Goal: Task Accomplishment & Management: Use online tool/utility

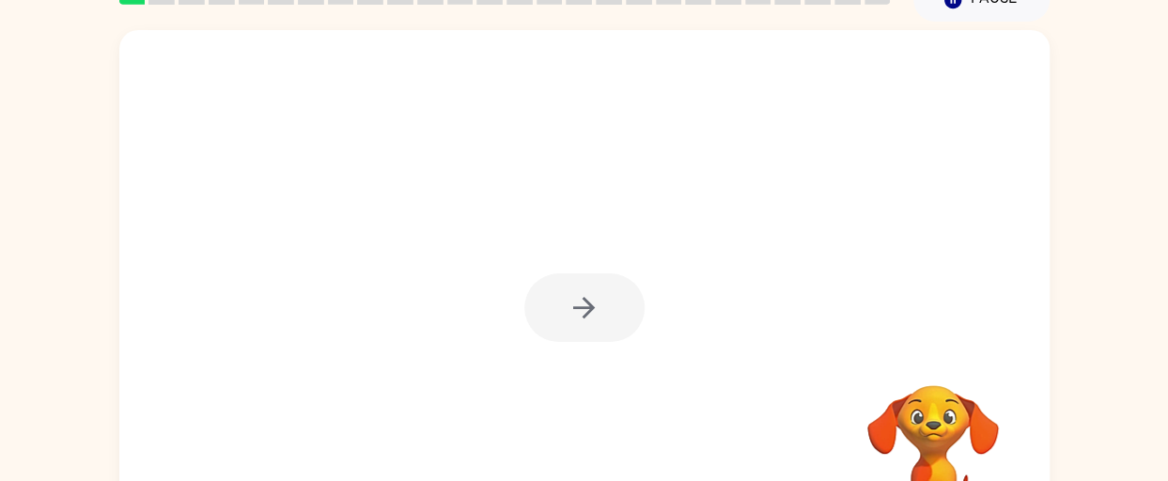
scroll to position [179, 0]
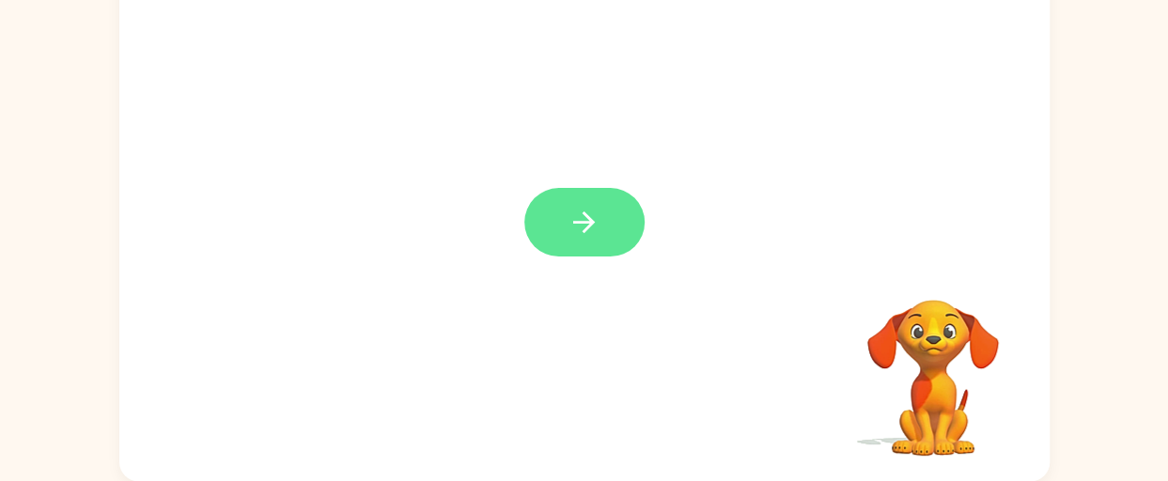
click at [582, 218] on icon "button" at bounding box center [584, 222] width 33 height 33
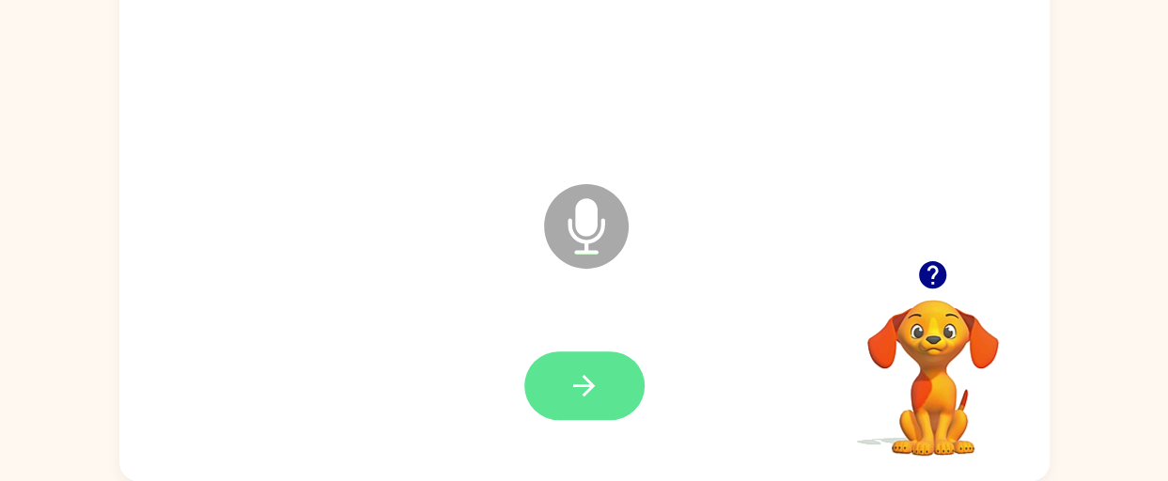
click at [592, 386] on icon "button" at bounding box center [584, 386] width 22 height 22
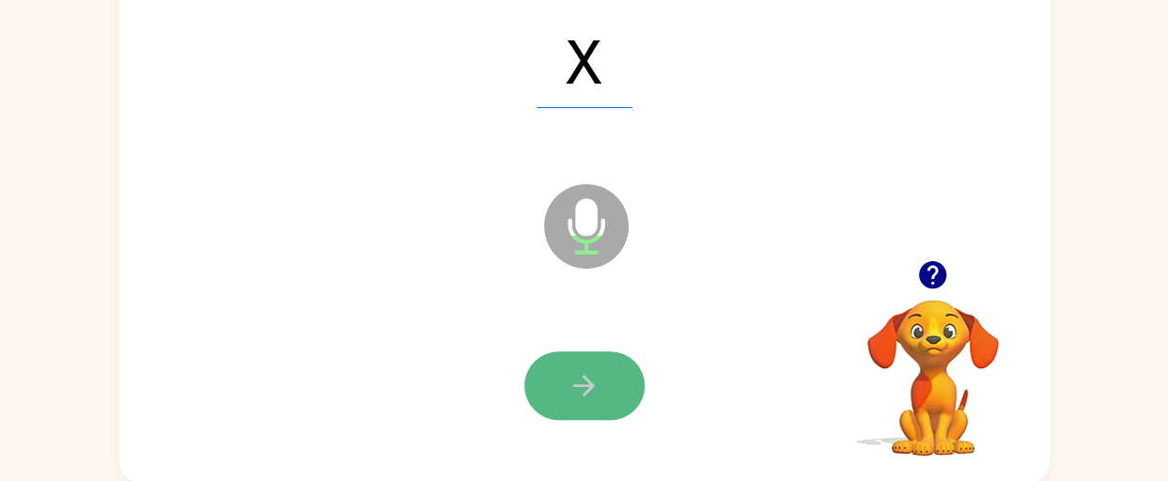
click at [579, 382] on icon "button" at bounding box center [584, 385] width 33 height 33
click at [611, 390] on button "button" at bounding box center [584, 385] width 120 height 69
click at [594, 399] on icon "button" at bounding box center [584, 385] width 33 height 33
click at [610, 386] on button "button" at bounding box center [584, 385] width 120 height 69
click at [597, 396] on button "button" at bounding box center [584, 385] width 120 height 69
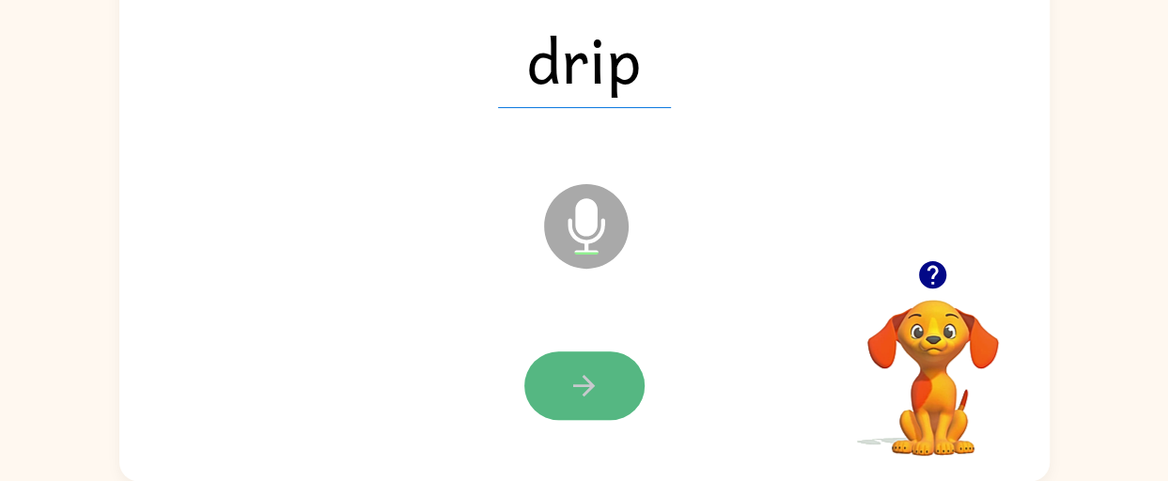
click at [609, 397] on button "button" at bounding box center [584, 385] width 120 height 69
click at [582, 379] on icon "button" at bounding box center [584, 385] width 33 height 33
click at [575, 388] on icon "button" at bounding box center [584, 385] width 33 height 33
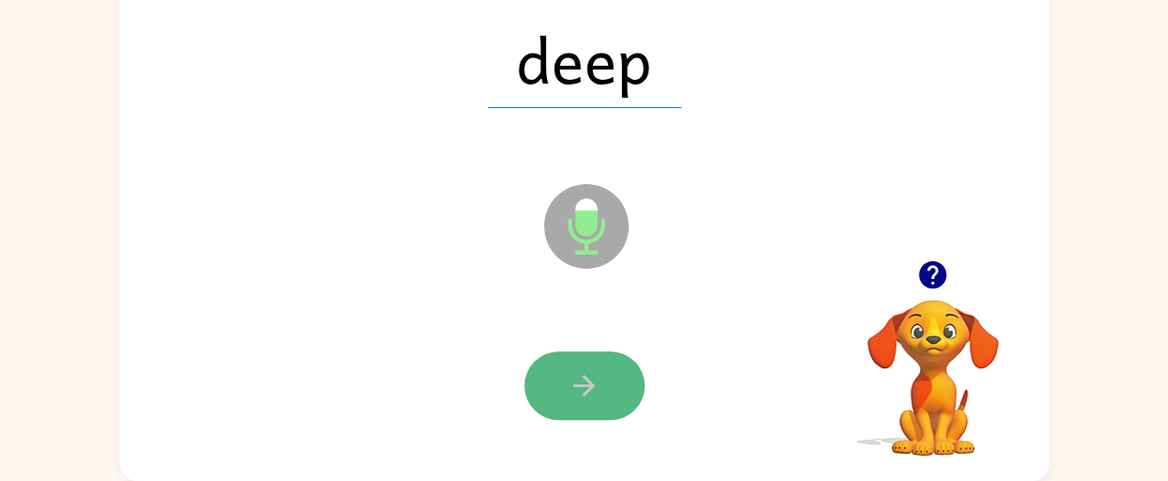
click at [566, 391] on button "button" at bounding box center [584, 385] width 120 height 69
click at [578, 391] on icon "button" at bounding box center [584, 385] width 33 height 33
click at [577, 389] on icon "button" at bounding box center [584, 385] width 33 height 33
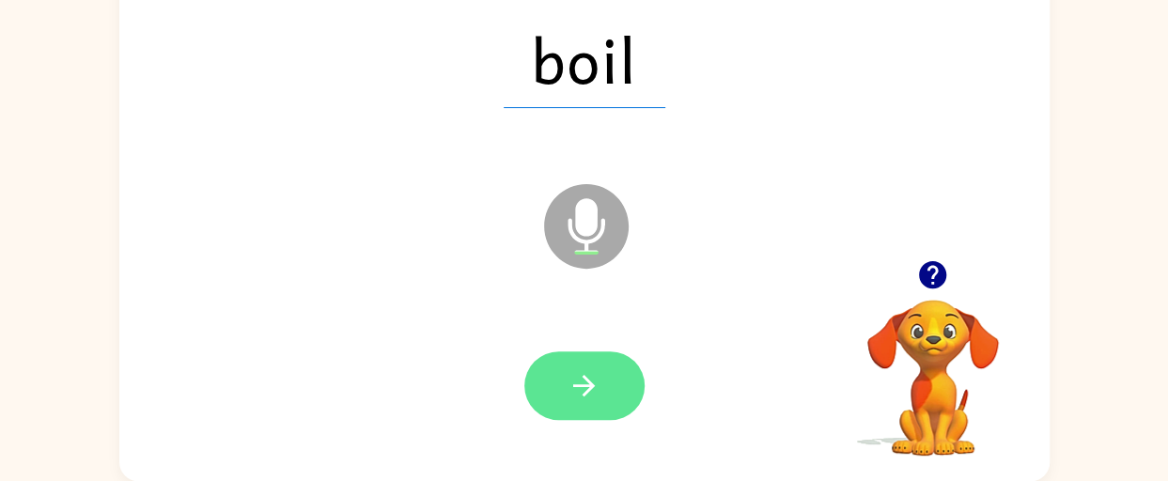
click at [610, 370] on button "button" at bounding box center [584, 385] width 120 height 69
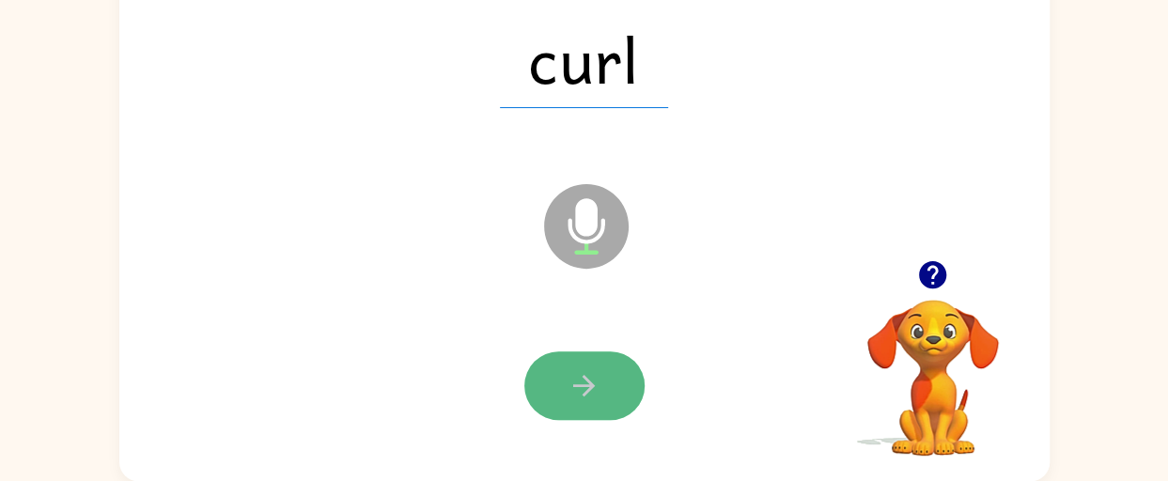
click at [613, 368] on button "button" at bounding box center [584, 385] width 120 height 69
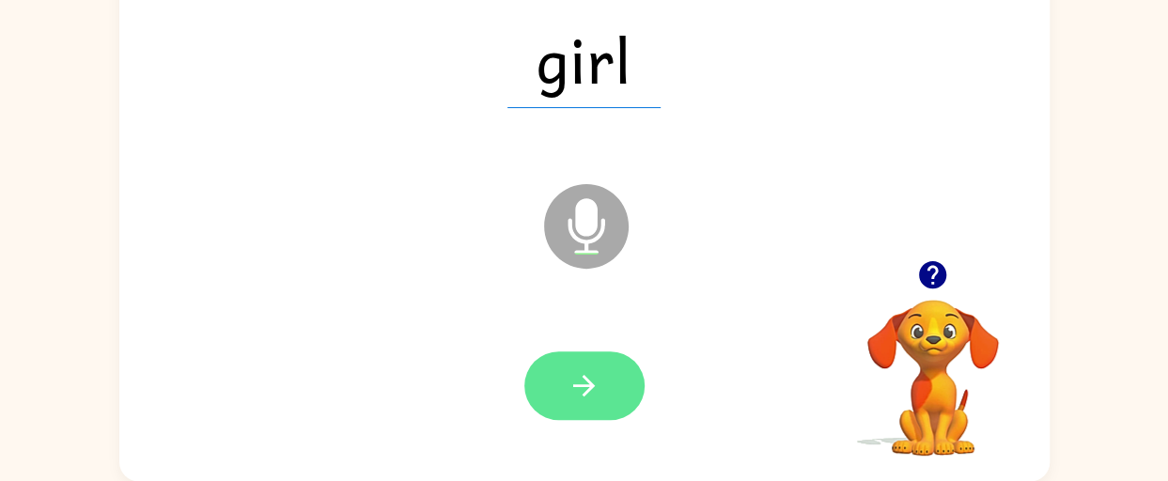
click at [596, 400] on icon "button" at bounding box center [584, 385] width 33 height 33
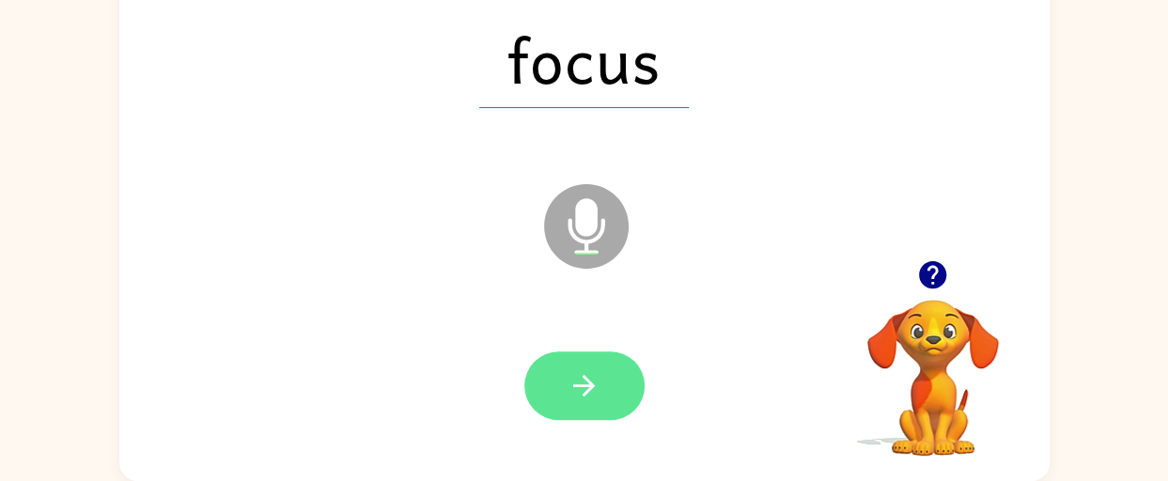
click at [590, 398] on icon "button" at bounding box center [584, 385] width 33 height 33
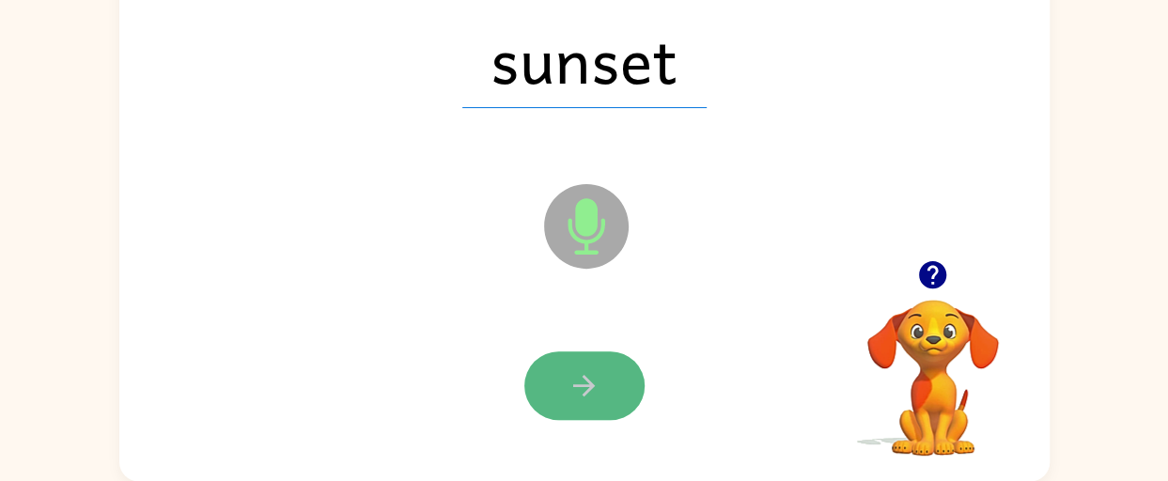
click at [593, 378] on icon "button" at bounding box center [584, 385] width 33 height 33
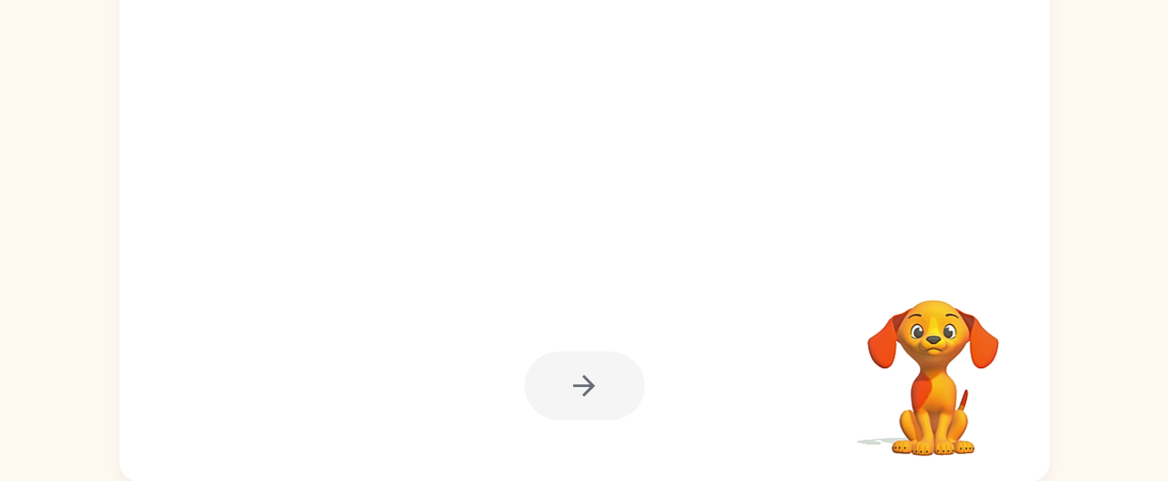
click at [609, 397] on div at bounding box center [584, 385] width 120 height 69
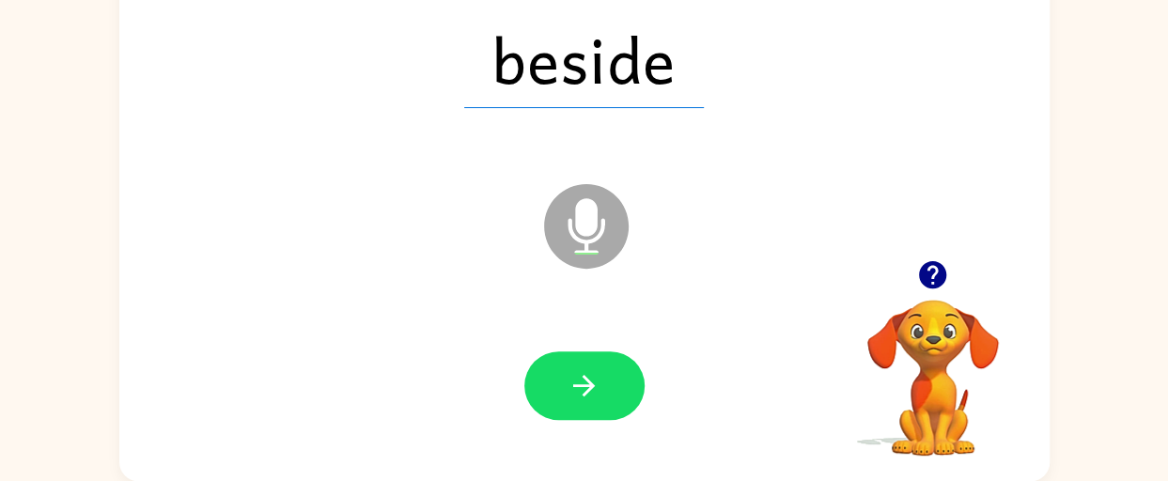
click at [588, 382] on icon "button" at bounding box center [584, 386] width 22 height 22
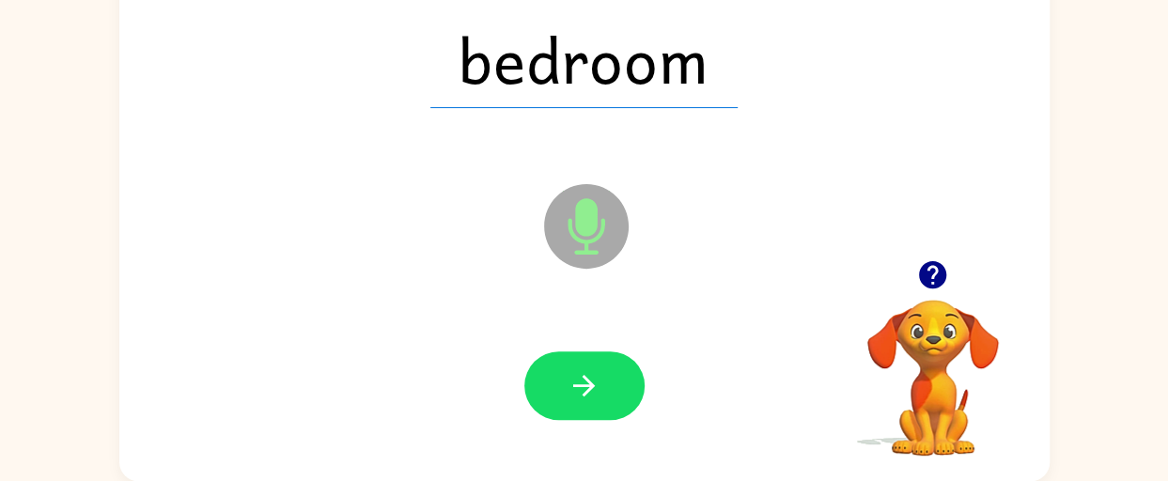
click at [587, 394] on icon "button" at bounding box center [584, 385] width 33 height 33
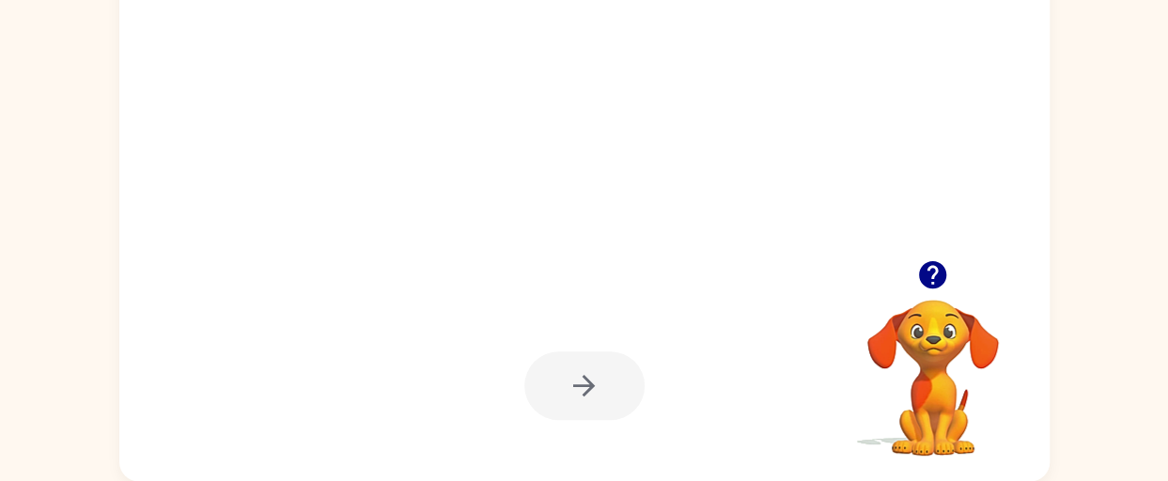
scroll to position [86, 0]
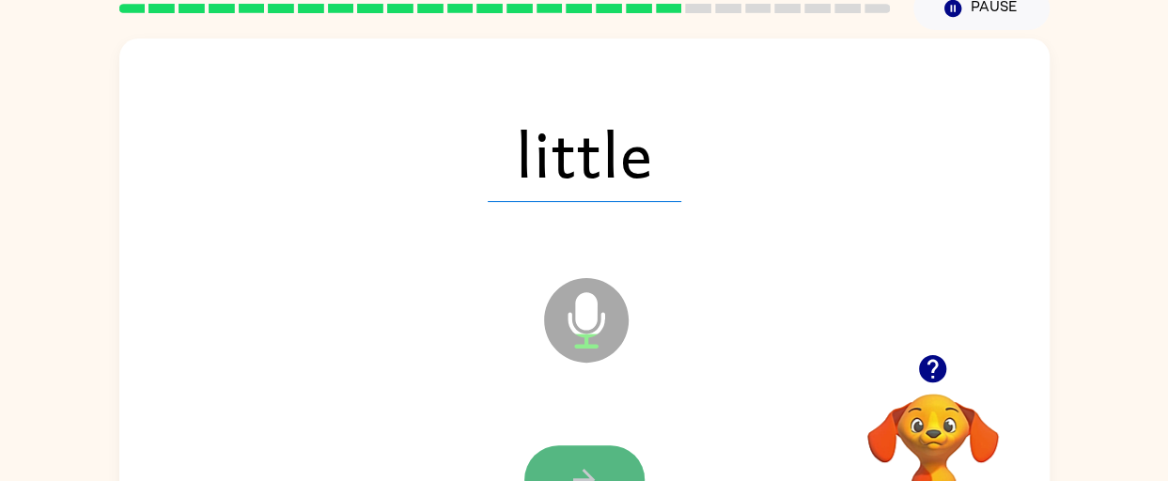
click at [579, 471] on icon "button" at bounding box center [584, 479] width 33 height 33
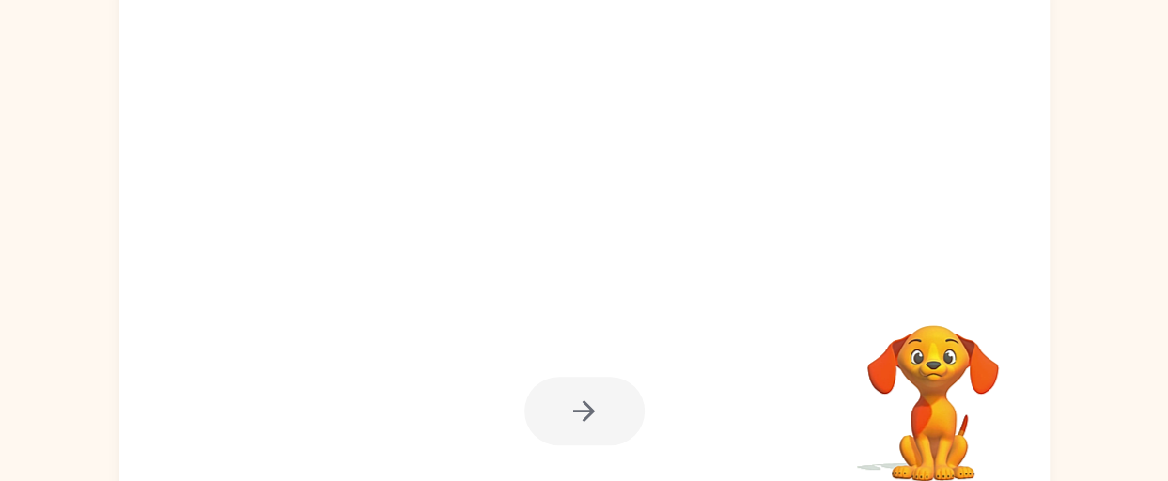
scroll to position [179, 0]
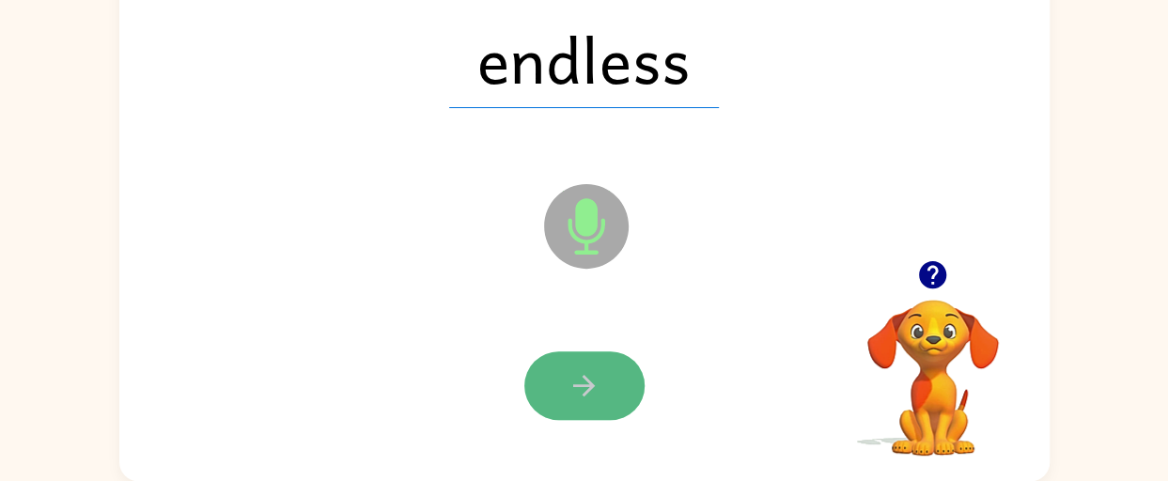
click at [598, 396] on icon "button" at bounding box center [584, 385] width 33 height 33
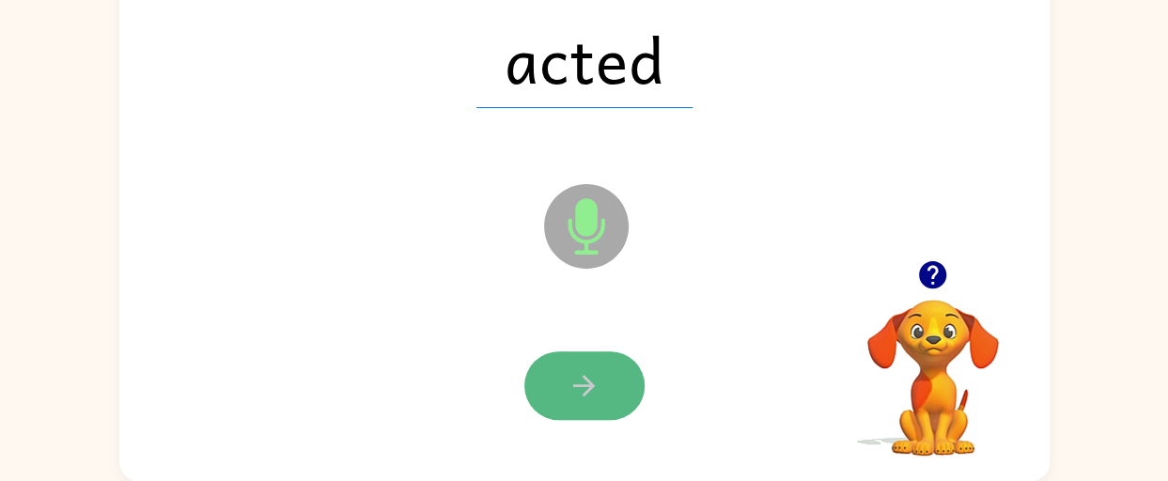
click at [590, 386] on icon "button" at bounding box center [584, 386] width 22 height 22
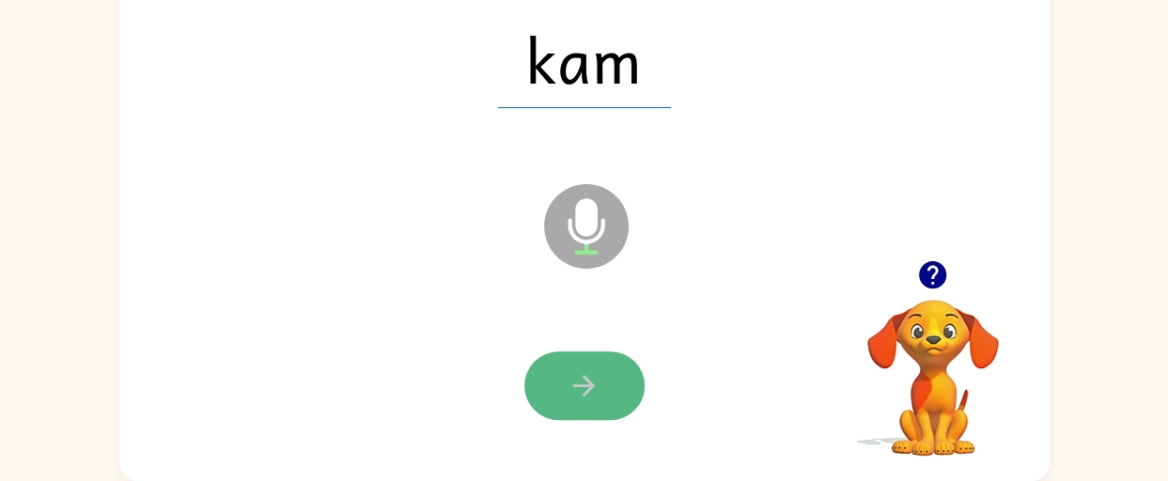
click at [577, 381] on icon "button" at bounding box center [584, 385] width 33 height 33
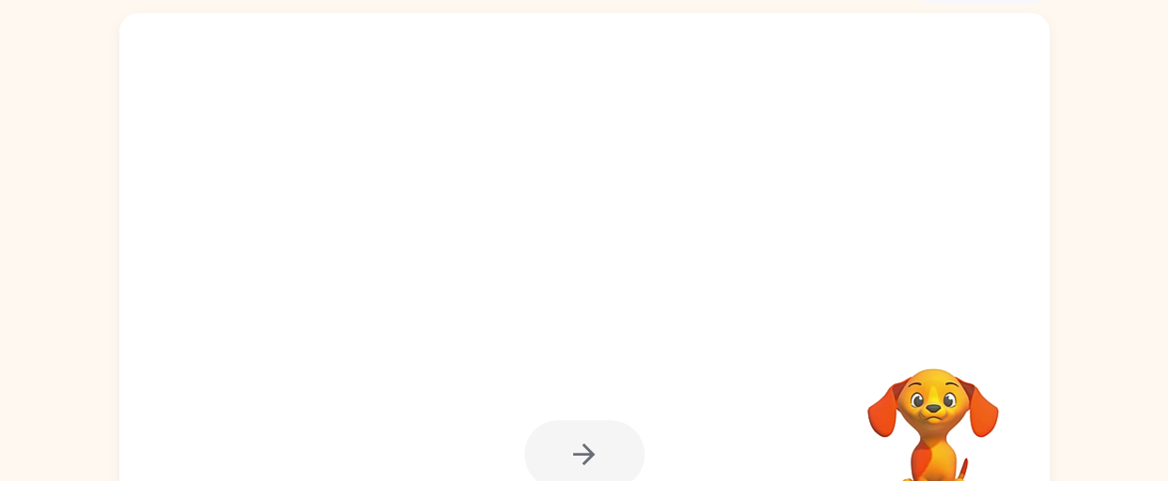
scroll to position [86, 0]
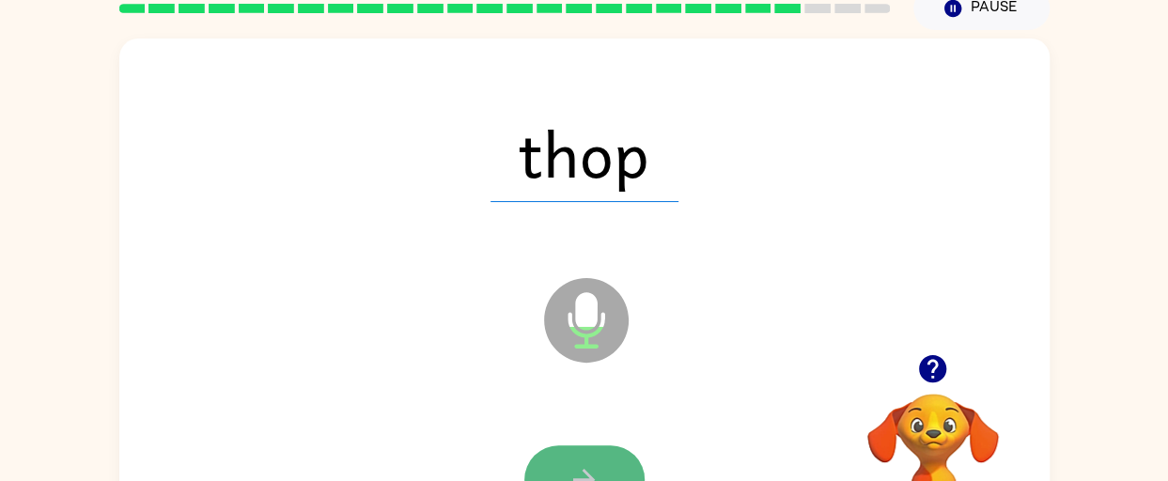
click at [596, 459] on button "button" at bounding box center [584, 479] width 120 height 69
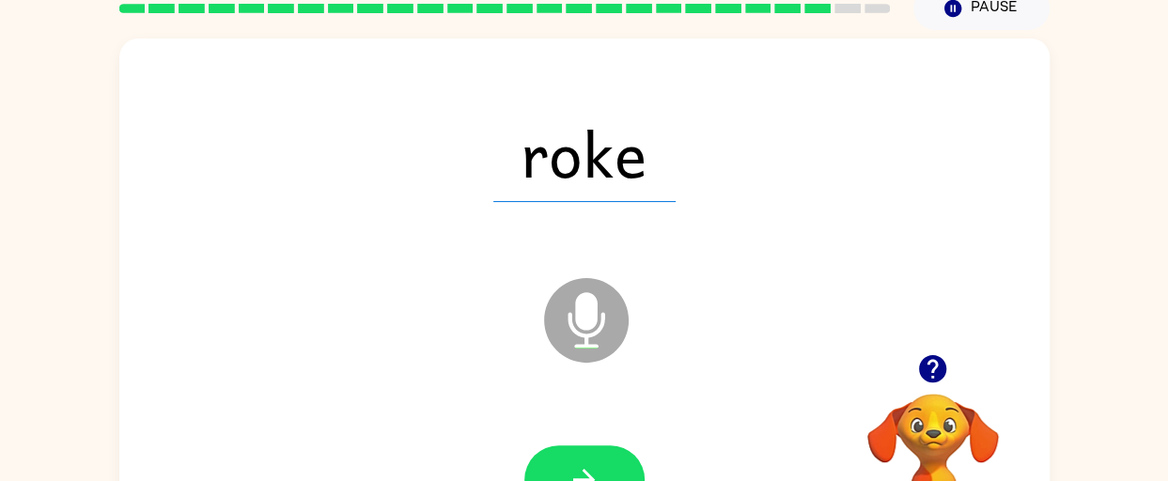
scroll to position [179, 0]
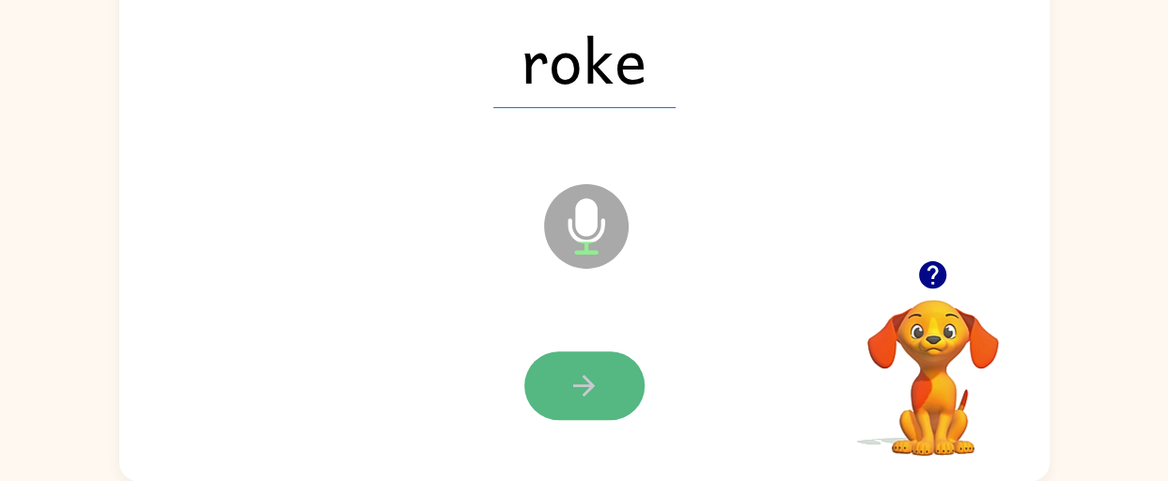
click at [568, 394] on icon "button" at bounding box center [584, 385] width 33 height 33
drag, startPoint x: 586, startPoint y: 402, endPoint x: 577, endPoint y: 403, distance: 9.4
click at [577, 403] on button "button" at bounding box center [584, 385] width 120 height 69
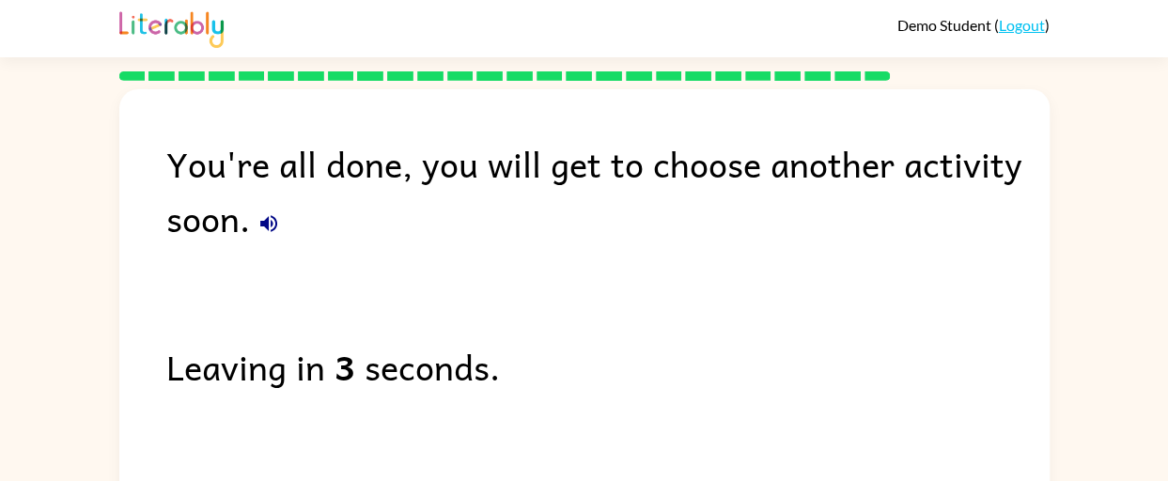
scroll to position [0, 0]
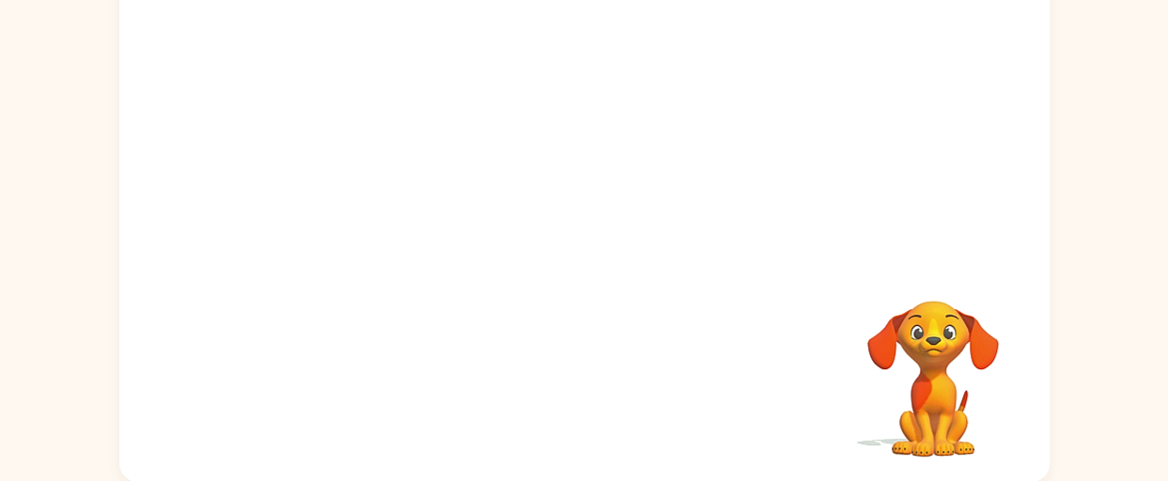
scroll to position [179, 0]
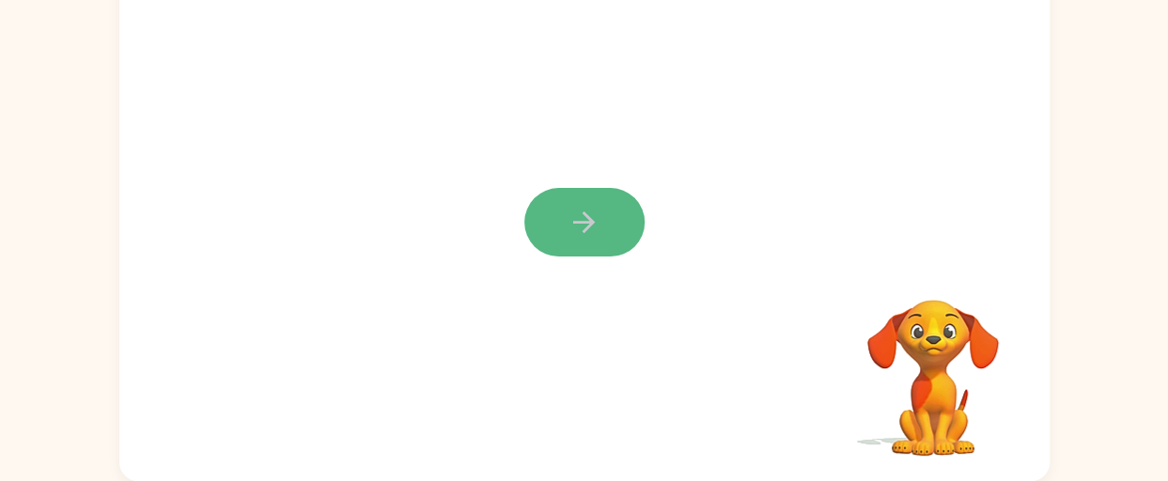
click at [569, 221] on icon "button" at bounding box center [584, 222] width 33 height 33
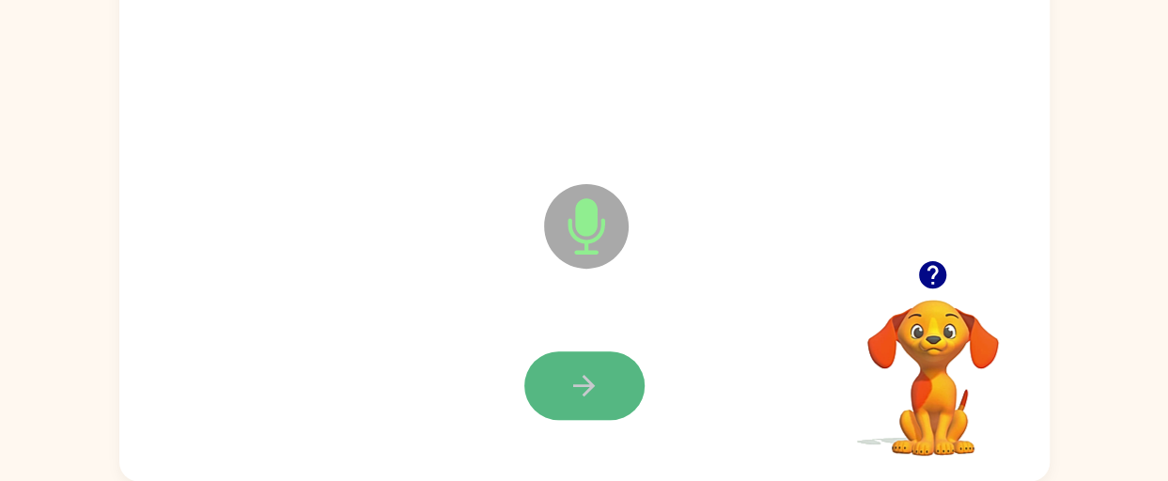
click at [613, 369] on button "button" at bounding box center [584, 385] width 120 height 69
click at [579, 389] on icon "button" at bounding box center [584, 385] width 33 height 33
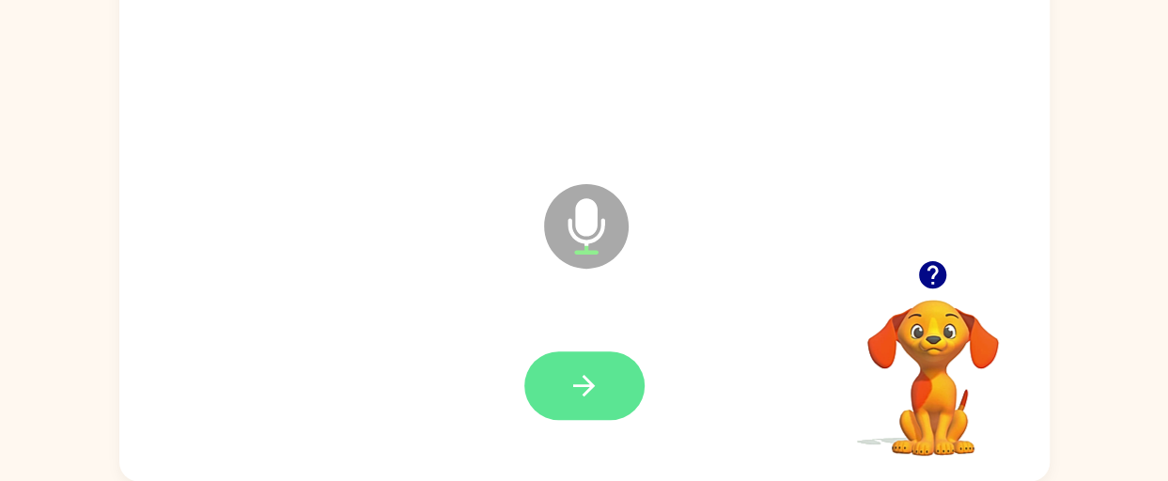
click at [582, 406] on button "button" at bounding box center [584, 385] width 120 height 69
click at [592, 370] on icon "button" at bounding box center [584, 385] width 33 height 33
click at [592, 372] on icon "button" at bounding box center [584, 385] width 33 height 33
click at [558, 395] on button "button" at bounding box center [584, 385] width 120 height 69
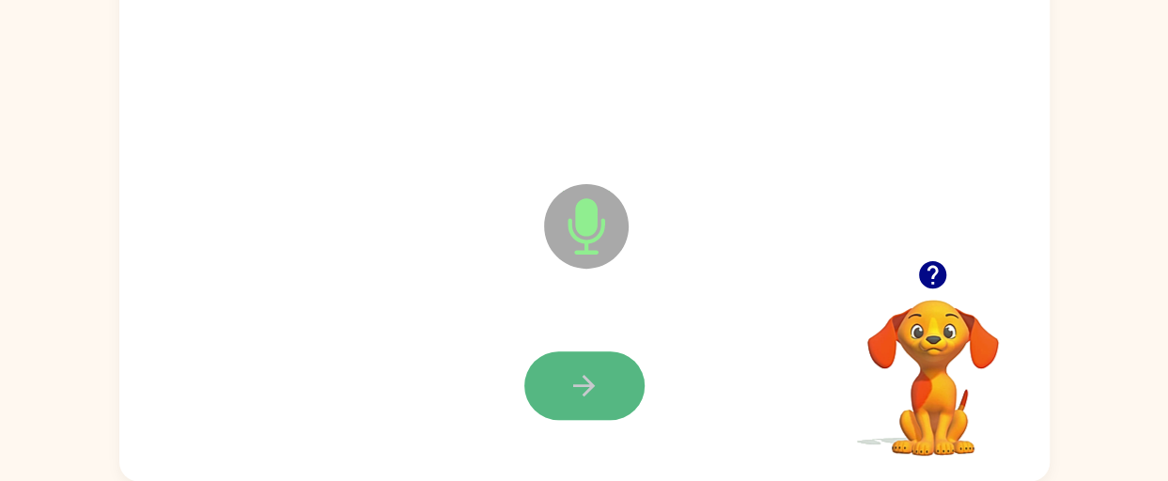
click at [589, 392] on icon "button" at bounding box center [584, 385] width 33 height 33
click at [605, 399] on button "button" at bounding box center [584, 385] width 120 height 69
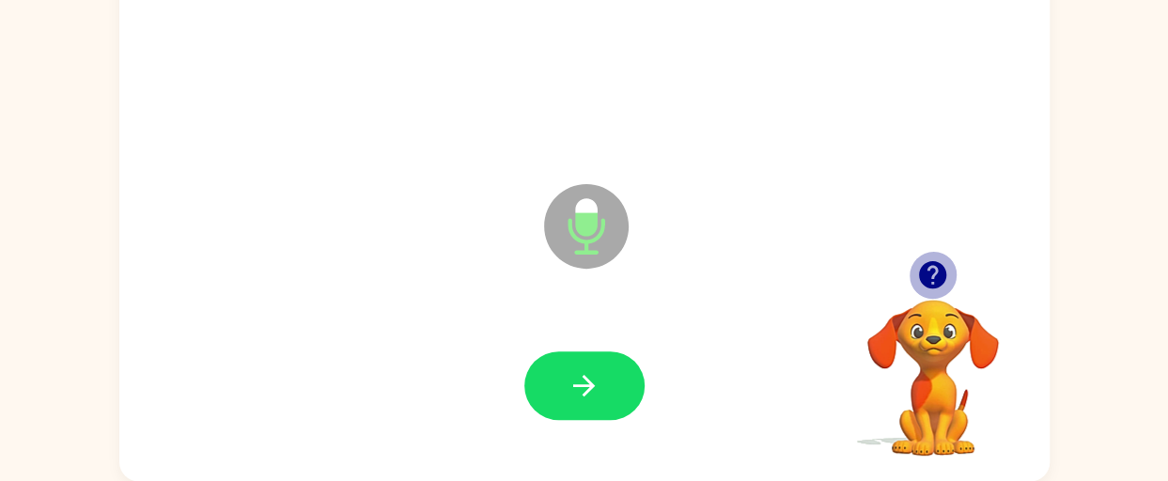
click at [928, 278] on icon "button" at bounding box center [932, 274] width 27 height 27
click at [932, 275] on icon "button" at bounding box center [932, 274] width 33 height 33
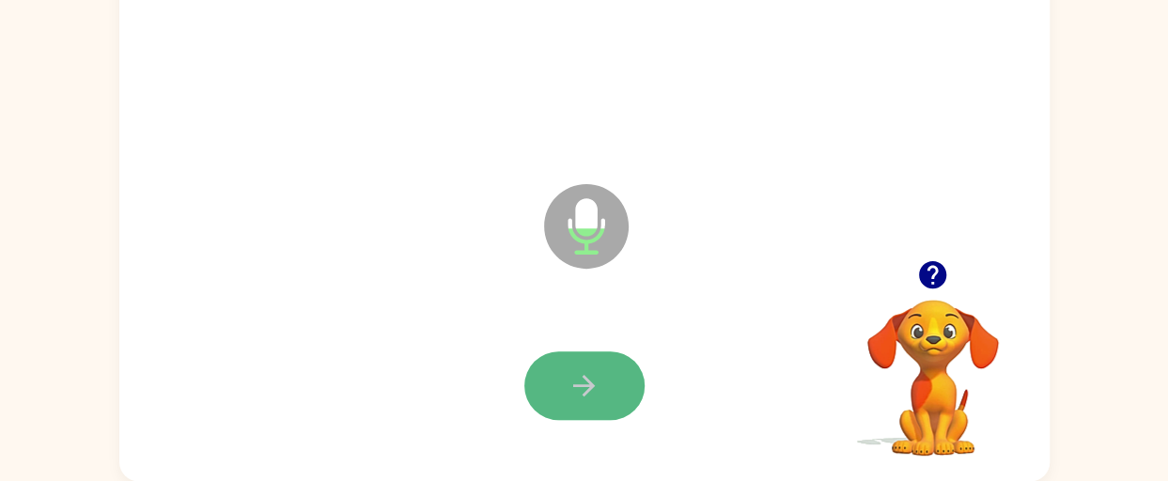
click at [598, 380] on icon "button" at bounding box center [584, 385] width 33 height 33
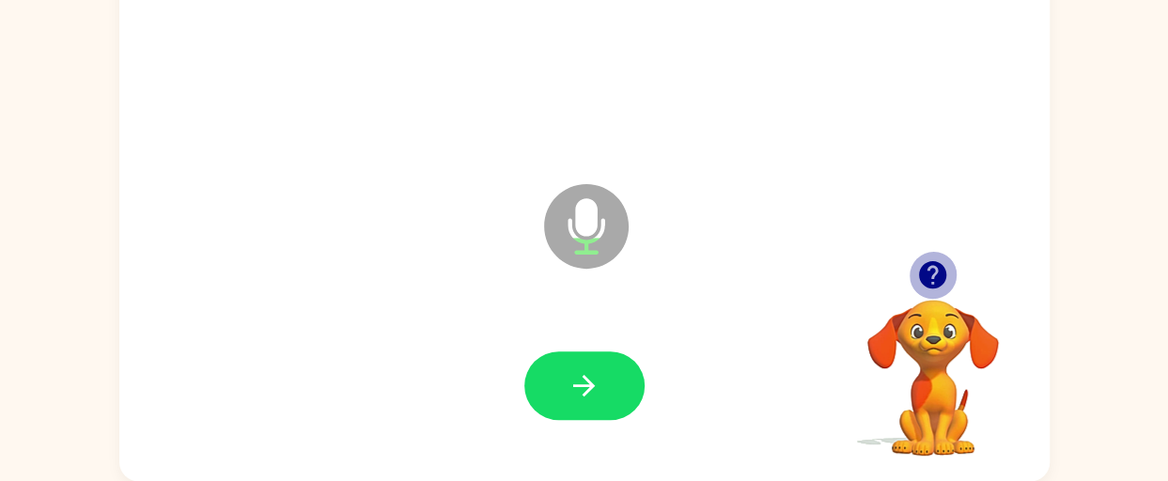
click at [930, 265] on icon "button" at bounding box center [932, 274] width 27 height 27
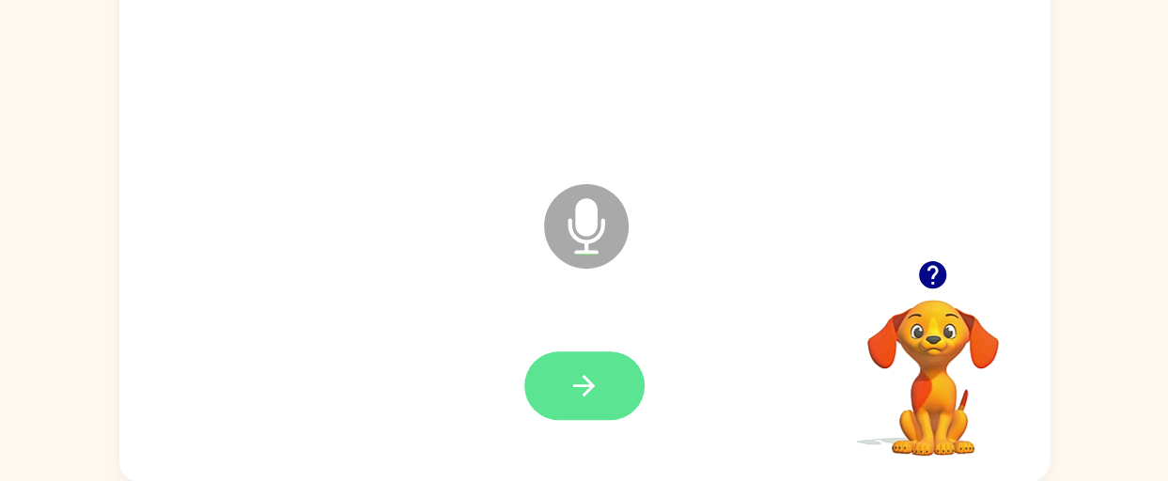
click at [609, 391] on button "button" at bounding box center [584, 385] width 120 height 69
click at [588, 405] on button "button" at bounding box center [584, 385] width 120 height 69
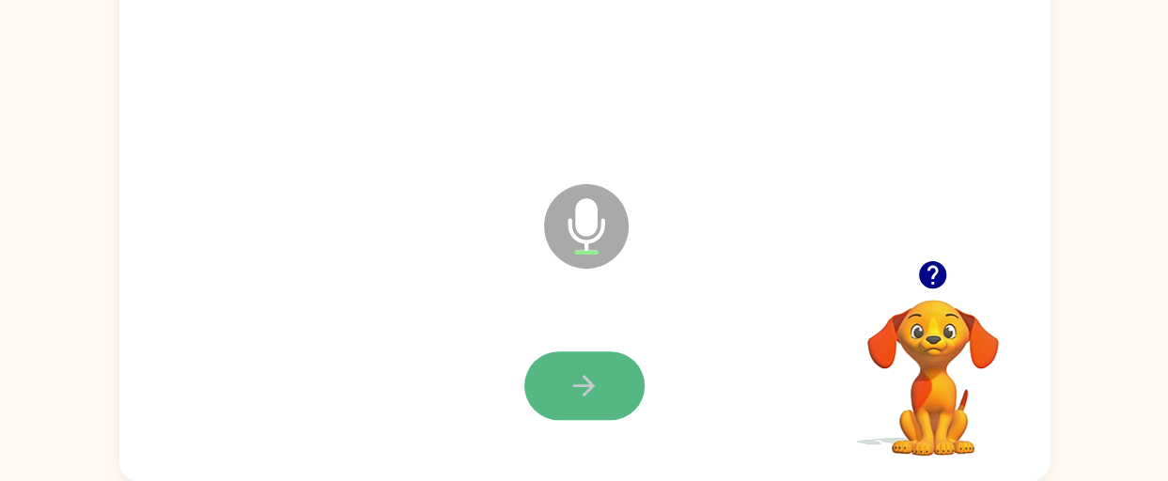
drag, startPoint x: 588, startPoint y: 394, endPoint x: 596, endPoint y: 401, distance: 10.6
click at [596, 401] on icon "button" at bounding box center [584, 385] width 33 height 33
click at [568, 394] on icon "button" at bounding box center [584, 385] width 33 height 33
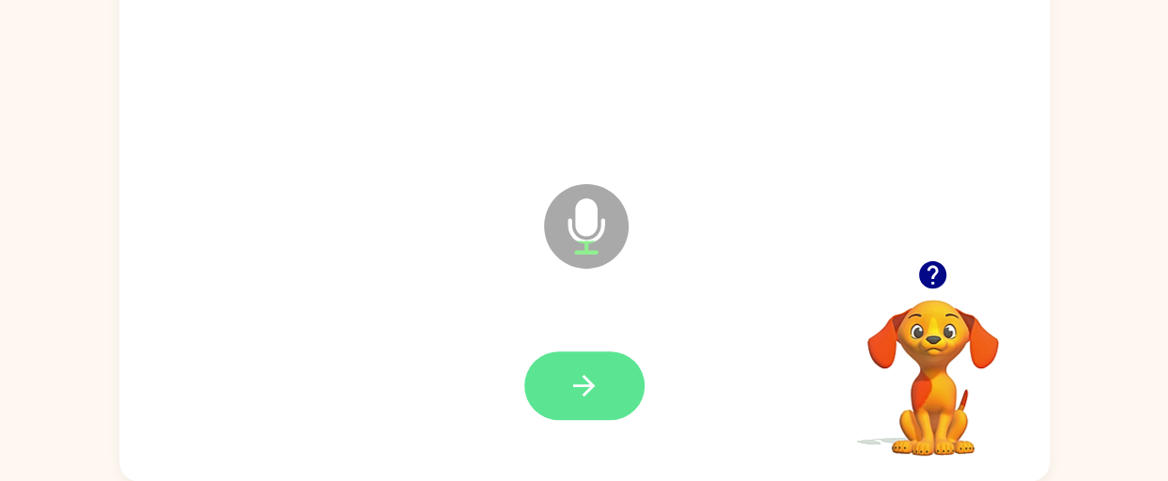
click at [585, 391] on icon "button" at bounding box center [584, 386] width 22 height 22
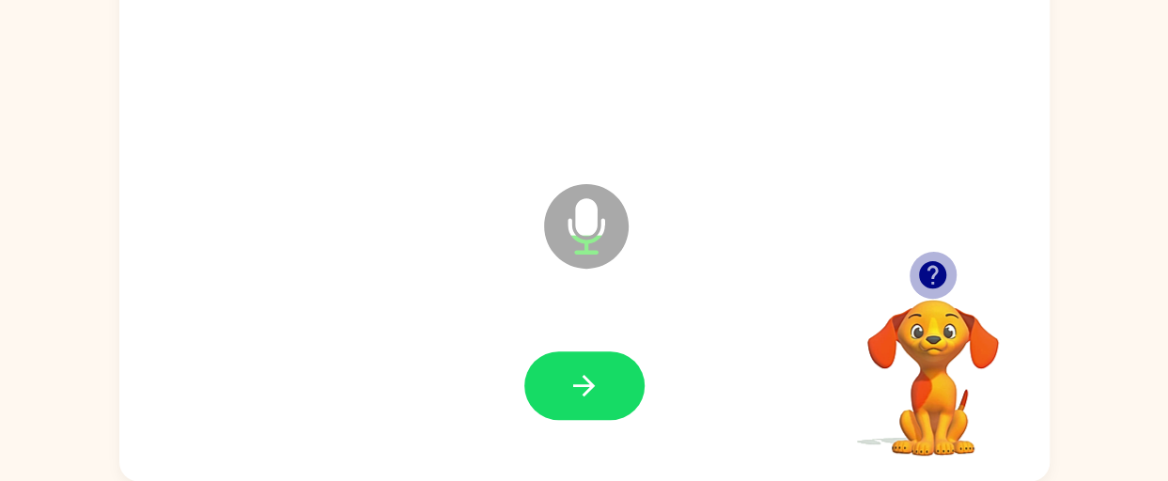
click at [932, 277] on icon "button" at bounding box center [932, 274] width 33 height 33
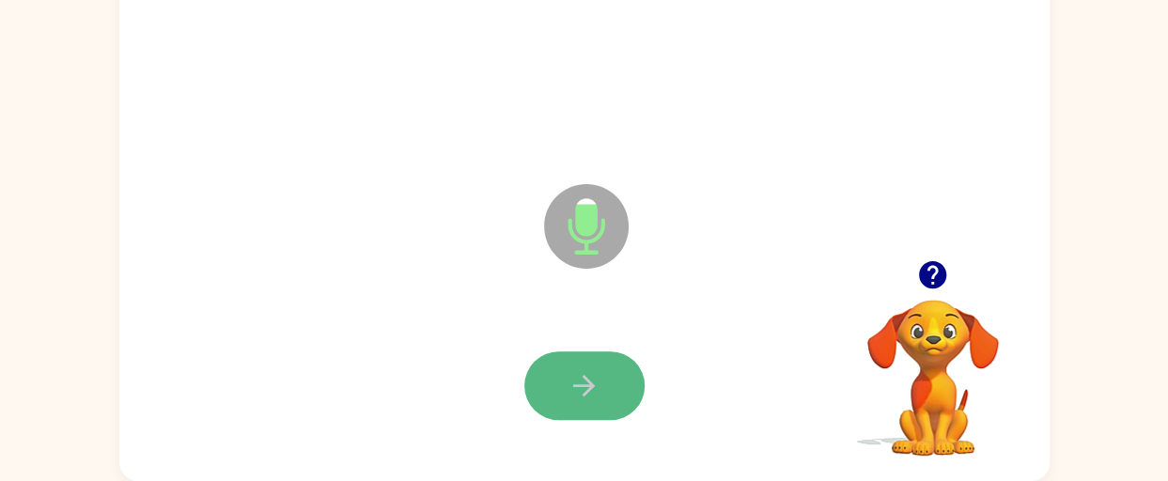
click at [588, 398] on icon "button" at bounding box center [584, 385] width 33 height 33
click at [611, 397] on button "button" at bounding box center [584, 385] width 120 height 69
click at [584, 396] on icon "button" at bounding box center [584, 385] width 33 height 33
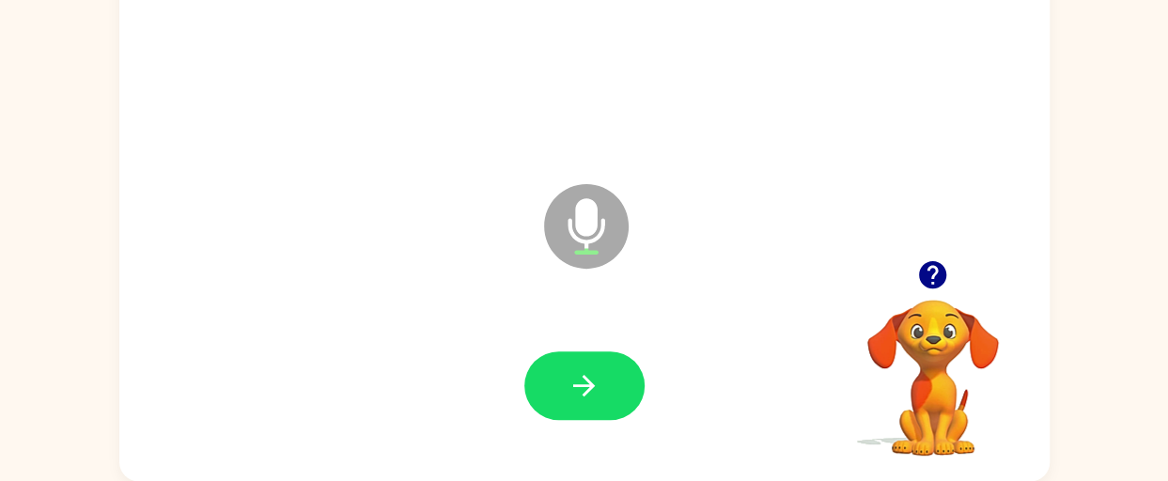
click at [934, 268] on icon "button" at bounding box center [932, 274] width 33 height 33
click at [590, 390] on icon "button" at bounding box center [584, 386] width 22 height 22
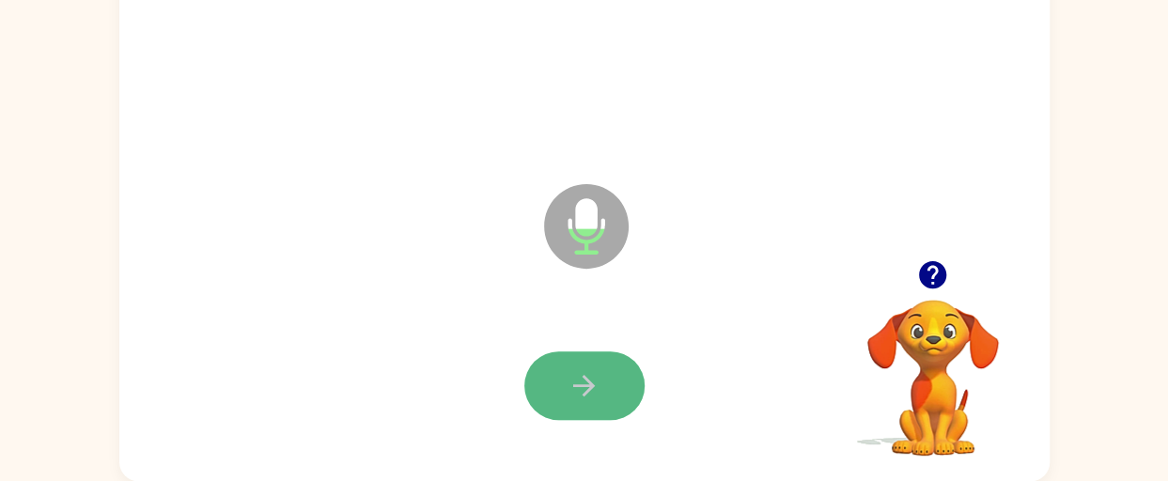
click at [611, 384] on button "button" at bounding box center [584, 385] width 120 height 69
click at [611, 401] on button "button" at bounding box center [584, 385] width 120 height 69
click at [584, 408] on button "button" at bounding box center [584, 385] width 120 height 69
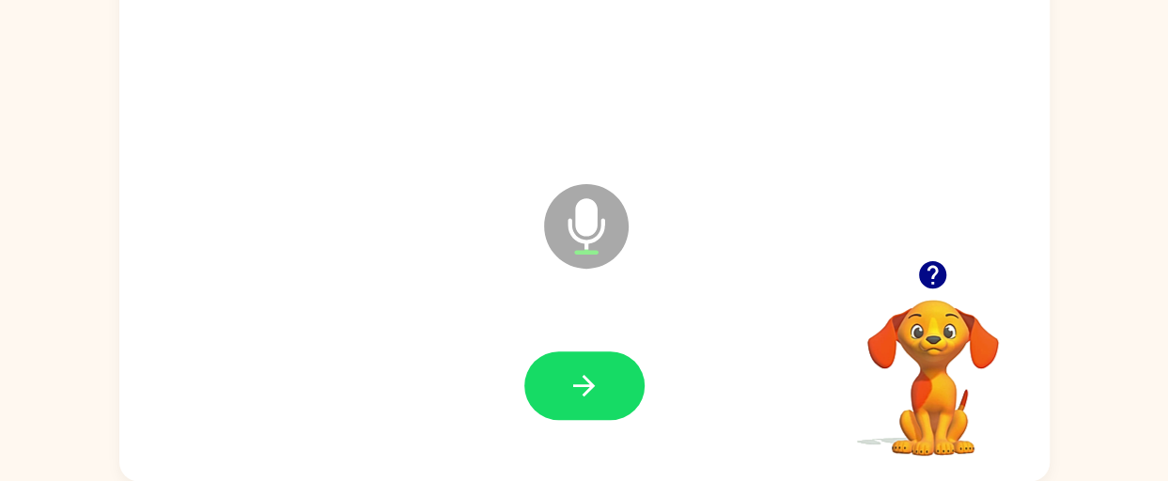
click at [643, 399] on div at bounding box center [584, 385] width 120 height 69
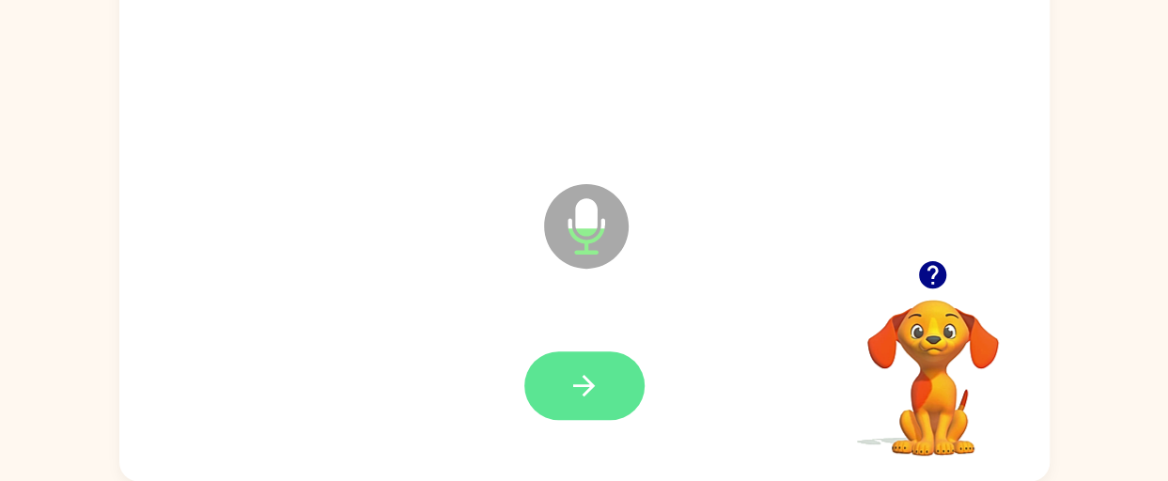
click at [597, 412] on button "button" at bounding box center [584, 385] width 120 height 69
click at [596, 382] on icon "button" at bounding box center [584, 385] width 33 height 33
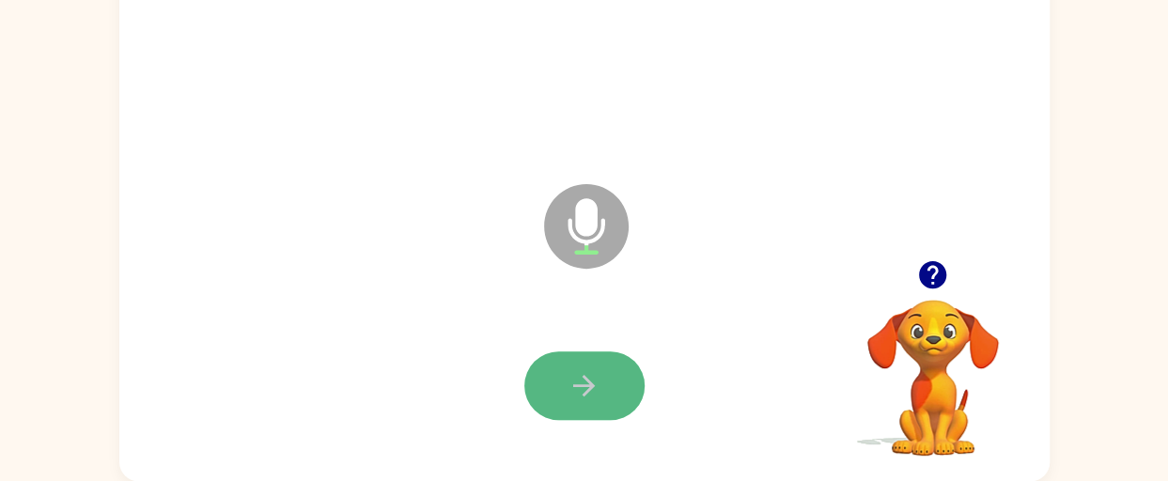
click at [592, 379] on icon "button" at bounding box center [584, 385] width 33 height 33
click at [600, 394] on icon "button" at bounding box center [584, 385] width 33 height 33
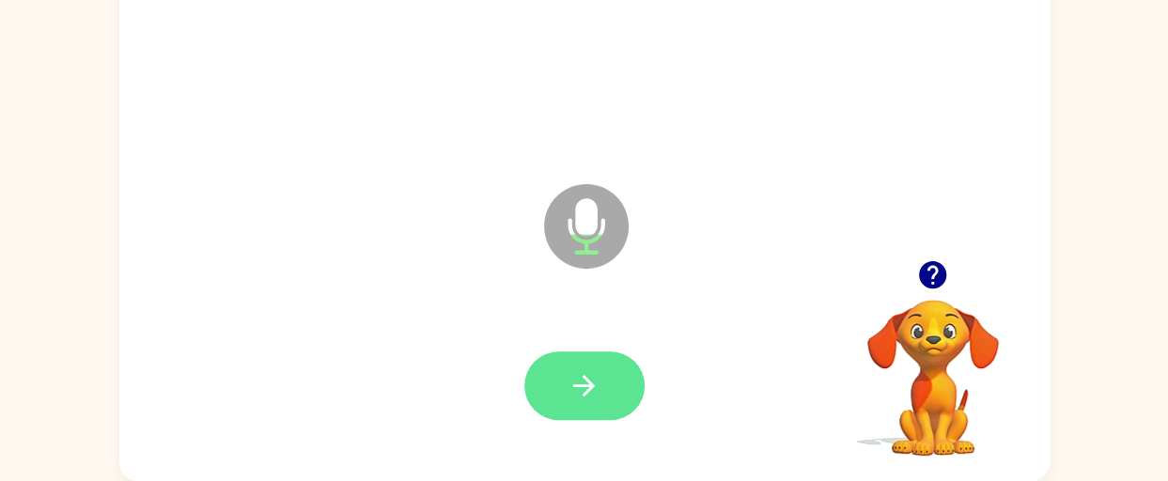
click at [581, 364] on button "button" at bounding box center [584, 385] width 120 height 69
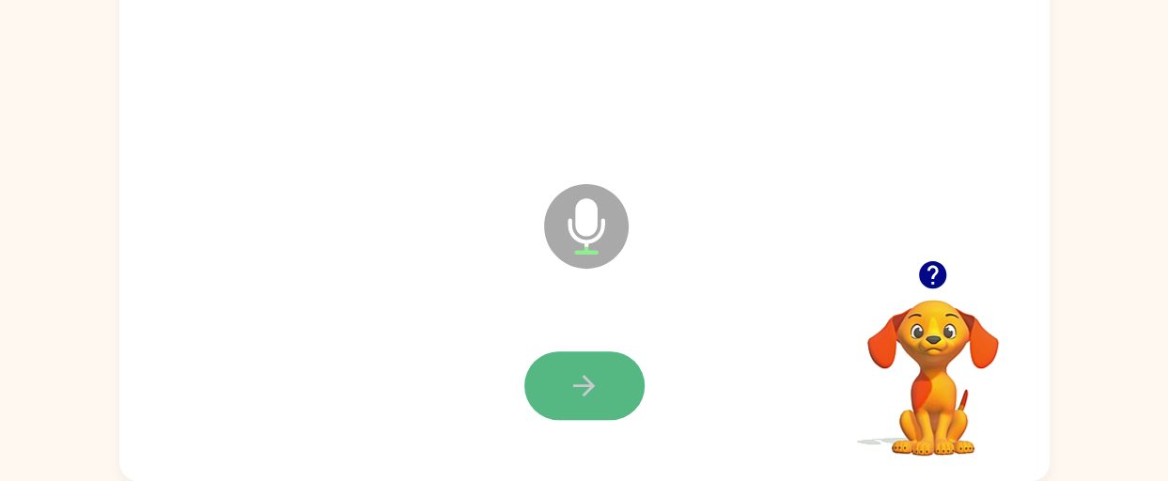
click at [600, 396] on icon "button" at bounding box center [584, 385] width 33 height 33
click at [576, 388] on icon "button" at bounding box center [584, 385] width 33 height 33
click at [598, 399] on icon "button" at bounding box center [584, 385] width 33 height 33
click at [590, 398] on icon "button" at bounding box center [584, 385] width 33 height 33
click at [590, 392] on icon "button" at bounding box center [584, 385] width 33 height 33
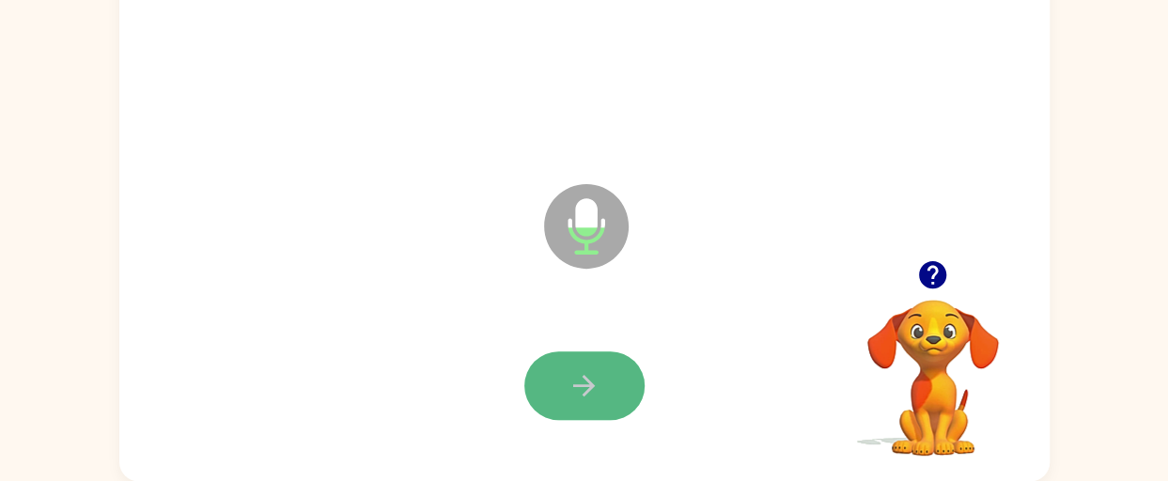
click at [626, 390] on button "button" at bounding box center [584, 385] width 120 height 69
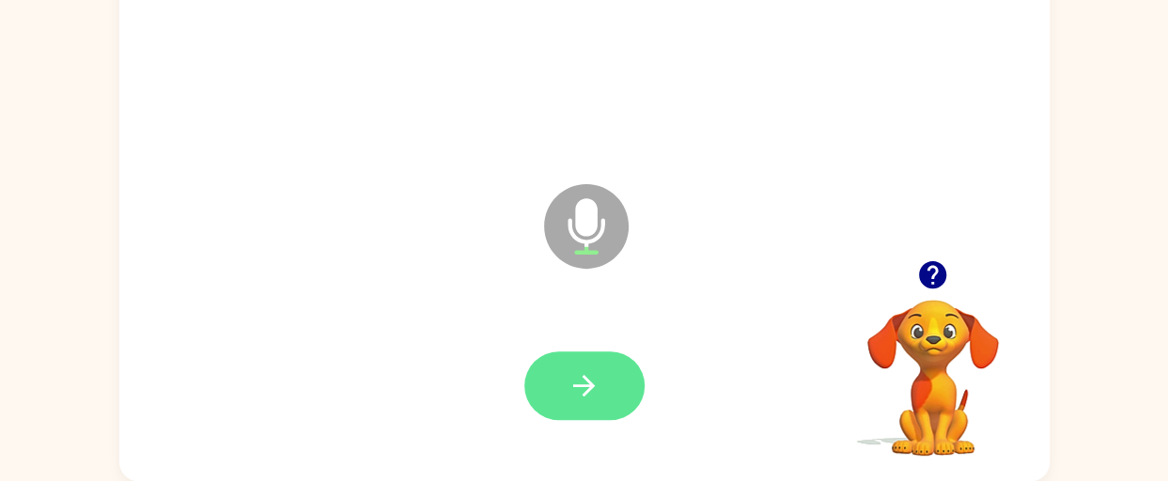
click at [593, 400] on icon "button" at bounding box center [584, 385] width 33 height 33
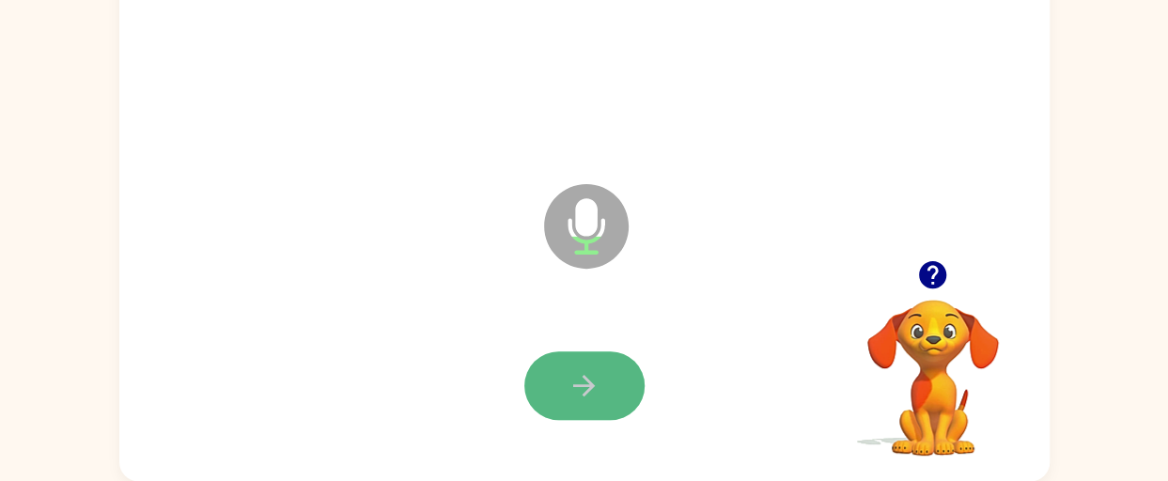
click at [577, 402] on button "button" at bounding box center [584, 385] width 120 height 69
click at [602, 391] on button "button" at bounding box center [584, 385] width 120 height 69
click at [583, 397] on icon "button" at bounding box center [584, 385] width 33 height 33
click at [606, 390] on button "button" at bounding box center [584, 385] width 120 height 69
click at [582, 387] on icon "button" at bounding box center [584, 385] width 33 height 33
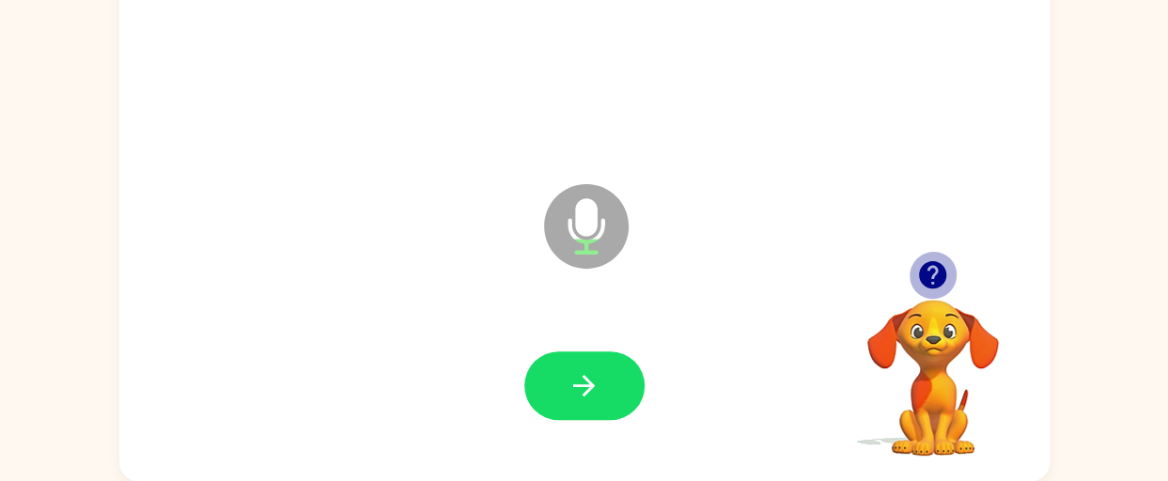
click at [928, 272] on icon "button" at bounding box center [932, 274] width 27 height 27
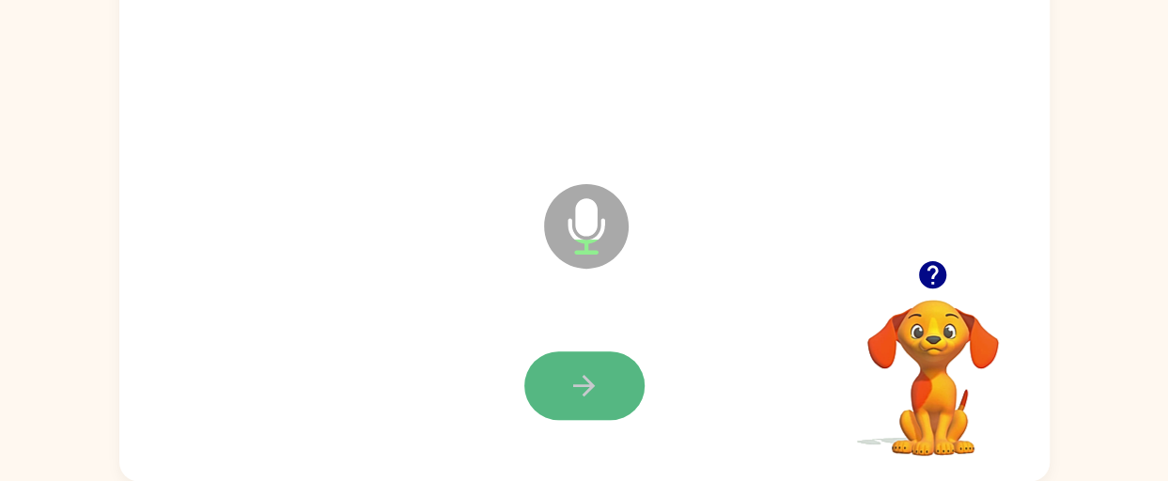
click at [583, 394] on icon "button" at bounding box center [584, 386] width 22 height 22
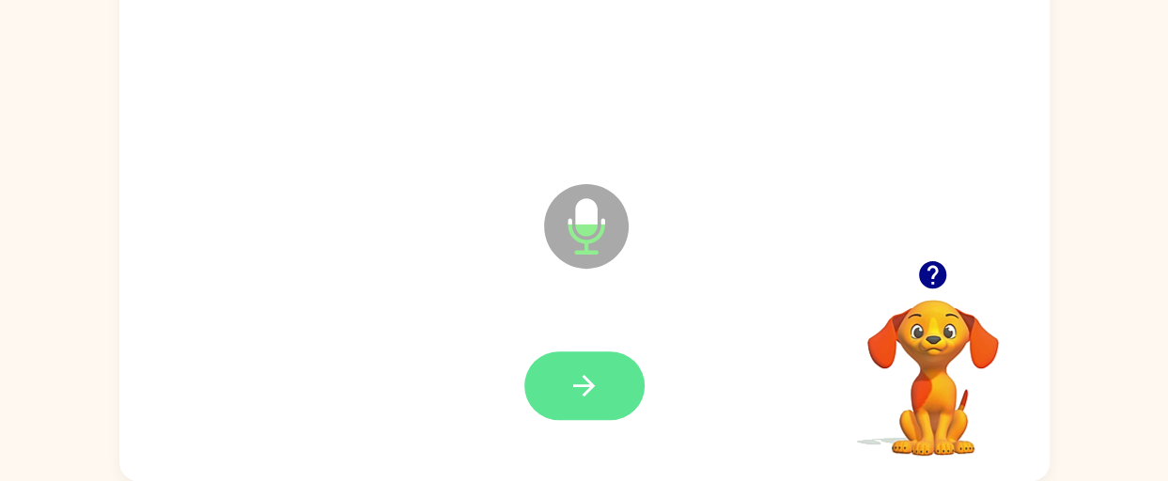
click at [600, 397] on icon "button" at bounding box center [584, 385] width 33 height 33
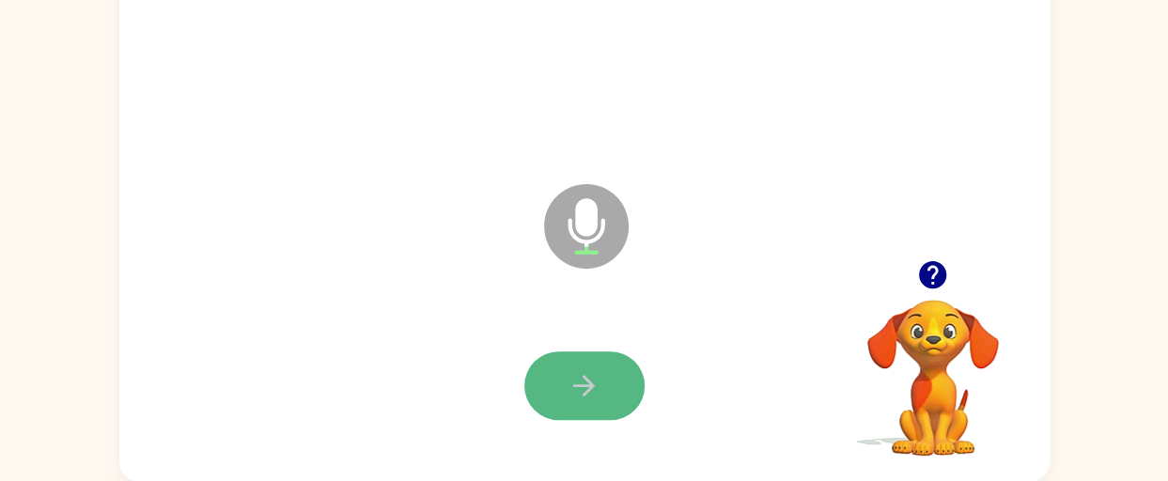
click at [604, 387] on button "button" at bounding box center [584, 385] width 120 height 69
click at [592, 383] on icon "button" at bounding box center [584, 386] width 22 height 22
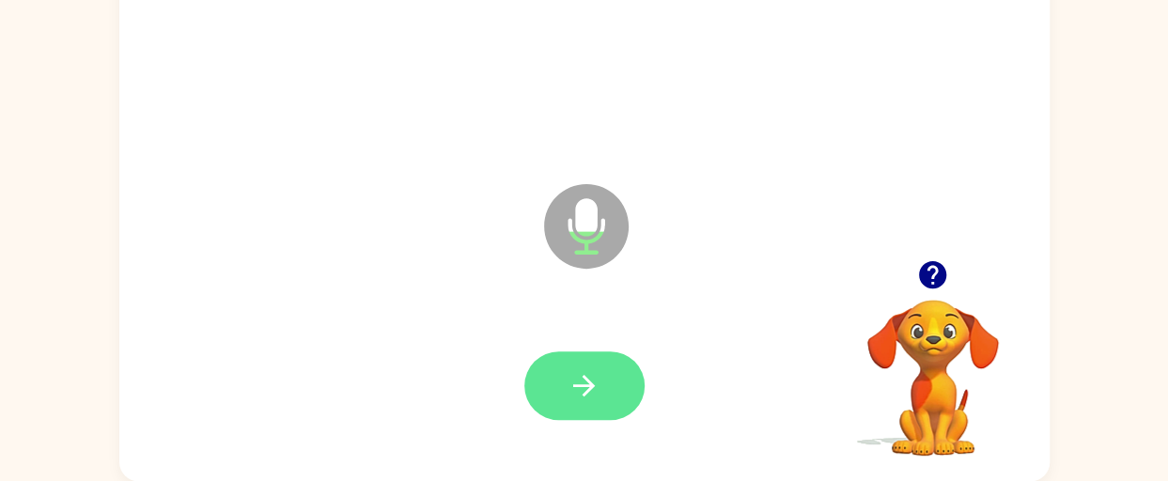
click at [588, 397] on icon "button" at bounding box center [584, 385] width 33 height 33
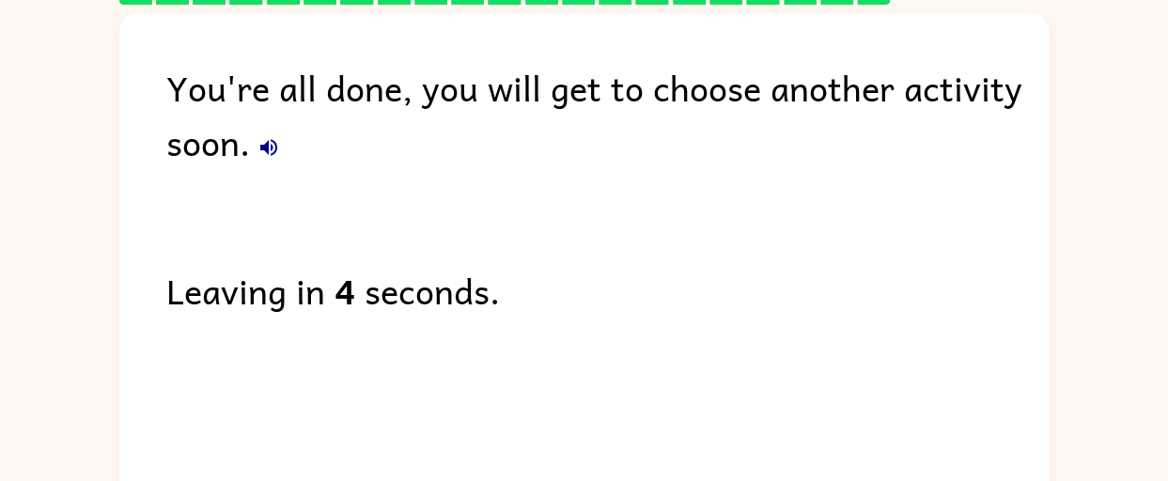
scroll to position [0, 0]
